Goal: Task Accomplishment & Management: Manage account settings

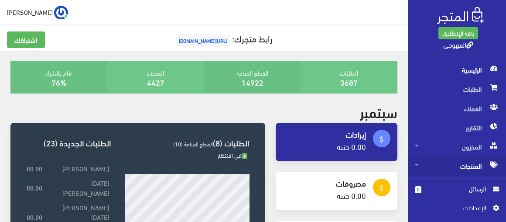
click at [468, 167] on span "المنتجات" at bounding box center [457, 165] width 84 height 19
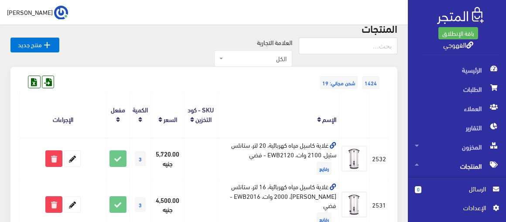
scroll to position [38, 0]
click at [281, 58] on span "الكل" at bounding box center [256, 59] width 62 height 9
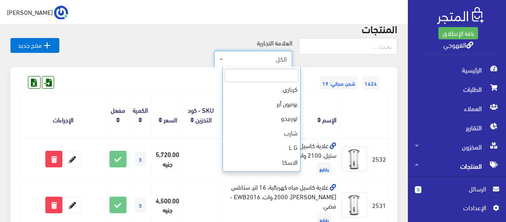
scroll to position [63, 0]
select select "[URL][DOMAIN_NAME]"
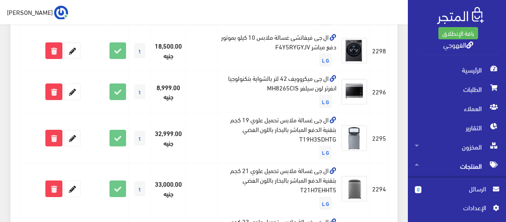
scroll to position [547, 0]
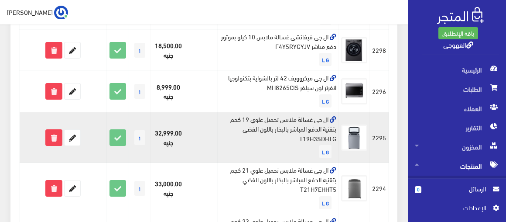
click at [310, 132] on td "ال جى غسالة ملابس تحميل علوي 19 كجم بتقنية الدفع المباشر بالبخار باللون الفضي T…" at bounding box center [277, 137] width 121 height 51
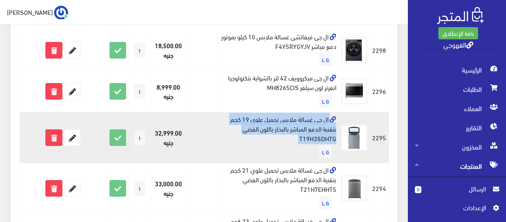
click at [310, 132] on td "ال جى غسالة ملابس تحميل علوي 19 كجم بتقنية الدفع المباشر بالبخار باللون الفضي T…" at bounding box center [277, 137] width 121 height 51
copy td "ال جى غسالة ملابس تحميل علوي 19 كجم بتقنية الدفع المباشر بالبخار باللون الفضي T…"
click at [120, 139] on icon at bounding box center [118, 138] width 16 height 16
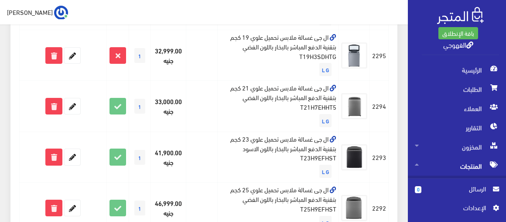
scroll to position [622, 0]
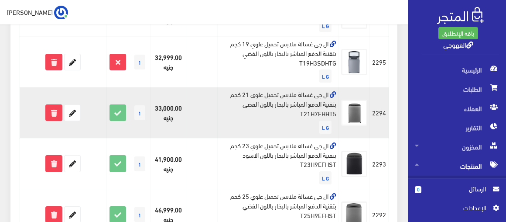
click at [292, 103] on td "ال جى غسالة ملابس تحميل علوي 21 كجم بتقنية الدفع المباشر بالبخار باللون الفضي T…" at bounding box center [277, 112] width 121 height 51
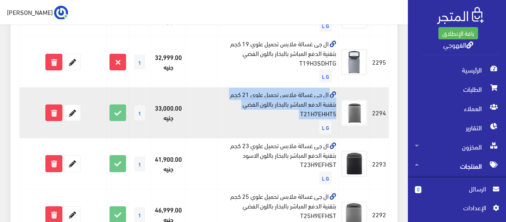
click at [292, 103] on td "ال جى غسالة ملابس تحميل علوي 21 كجم بتقنية الدفع المباشر بالبخار باللون الفضي T…" at bounding box center [277, 112] width 121 height 51
copy td "ال جى غسالة ملابس تحميل علوي 21 كجم بتقنية الدفع المباشر بالبخار باللون الفضي T…"
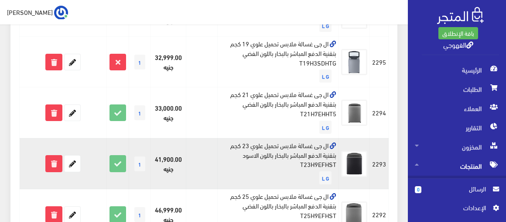
click at [274, 147] on td "ال جى غسالة ملابس تحميل علوي 23 كجم بتقنية الدفع المباشر بالبخار باللون الاسود …" at bounding box center [277, 163] width 121 height 51
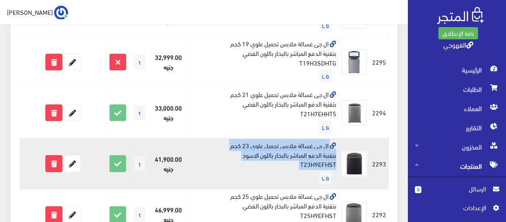
click at [274, 147] on td "ال جى غسالة ملابس تحميل علوي 23 كجم بتقنية الدفع المباشر بالبخار باللون الاسود …" at bounding box center [277, 163] width 121 height 51
copy td "ال جى غسالة ملابس تحميل علوي 23 كجم بتقنية الدفع المباشر بالبخار باللون الاسود …"
click at [75, 160] on icon at bounding box center [73, 163] width 16 height 16
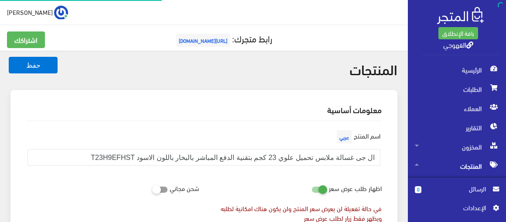
scroll to position [362, 0]
click at [311, 190] on icon at bounding box center [311, 189] width 0 height 8
click at [311, 190] on input "checkbox" at bounding box center [304, 187] width 16 height 9
checkbox input "false"
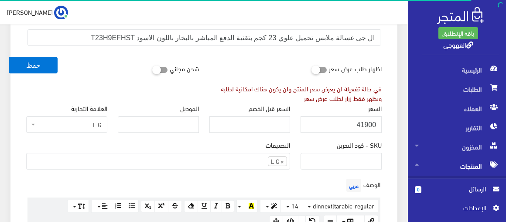
scroll to position [126, 0]
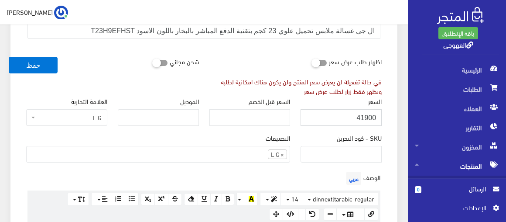
click at [360, 120] on input "41900" at bounding box center [341, 117] width 81 height 17
paste input "079"
type input "40790"
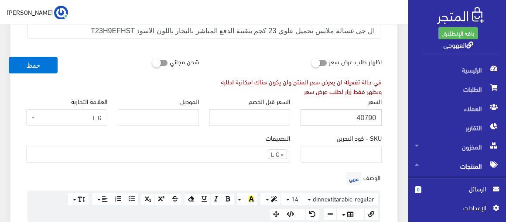
click at [9, 57] on button "حفظ" at bounding box center [33, 65] width 49 height 17
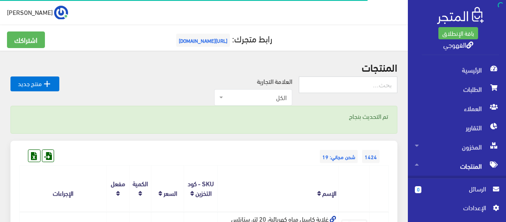
click at [279, 94] on span "الكل" at bounding box center [256, 97] width 62 height 9
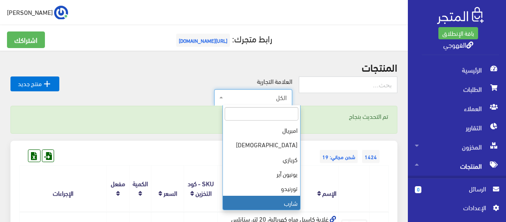
scroll to position [43, 0]
select select "https://account.almatjar.store/products?brand=40"
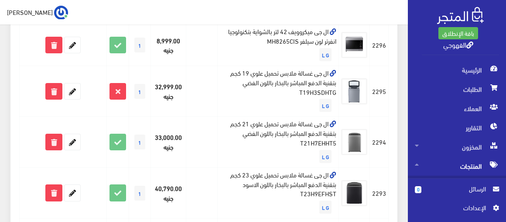
scroll to position [594, 0]
click at [404, 122] on div "المنتجات  منتج جديد العلامة التجارية الكل منتجات اخري امبريال فريش L G" at bounding box center [204, 1] width 408 height 1088
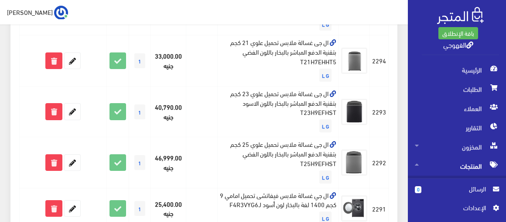
scroll to position [689, 0]
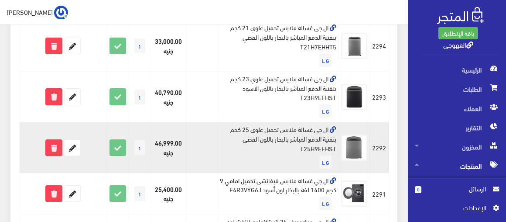
click at [309, 134] on td "ال جى غسالة ملابس تحميل علوي 25 كجم بتقنية الدفع المباشر بالبخار باللون الفضي T…" at bounding box center [277, 147] width 121 height 51
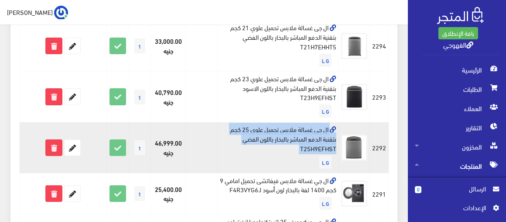
click at [309, 134] on td "ال جى غسالة ملابس تحميل علوي 25 كجم بتقنية الدفع المباشر بالبخار باللون الفضي T…" at bounding box center [277, 147] width 121 height 51
copy td "ال جى غسالة ملابس تحميل علوي 25 كجم بتقنية الدفع المباشر بالبخار باللون الفضي T…"
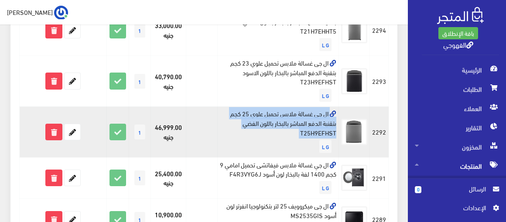
click at [309, 134] on td "ال جى غسالة ملابس تحميل علوي 25 كجم بتقنية الدفع المباشر بالبخار باللون الفضي T…" at bounding box center [277, 131] width 121 height 51
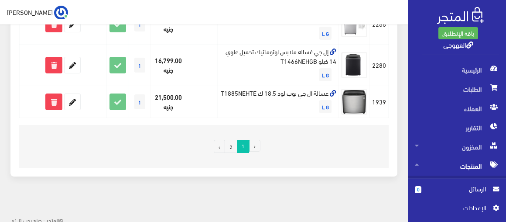
scroll to position [953, 0]
